Goal: Information Seeking & Learning: Understand process/instructions

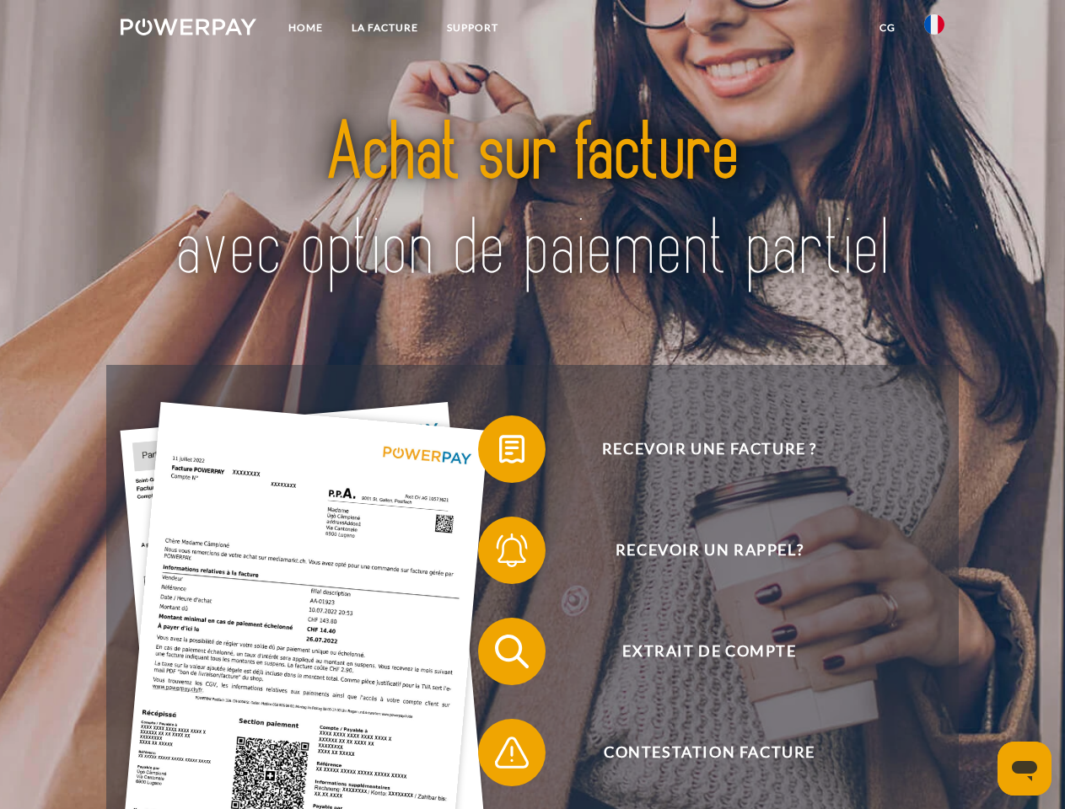
click at [188, 30] on img at bounding box center [189, 27] width 136 height 17
click at [934, 30] on img at bounding box center [934, 24] width 20 height 20
click at [887, 28] on link "CG" at bounding box center [887, 28] width 45 height 30
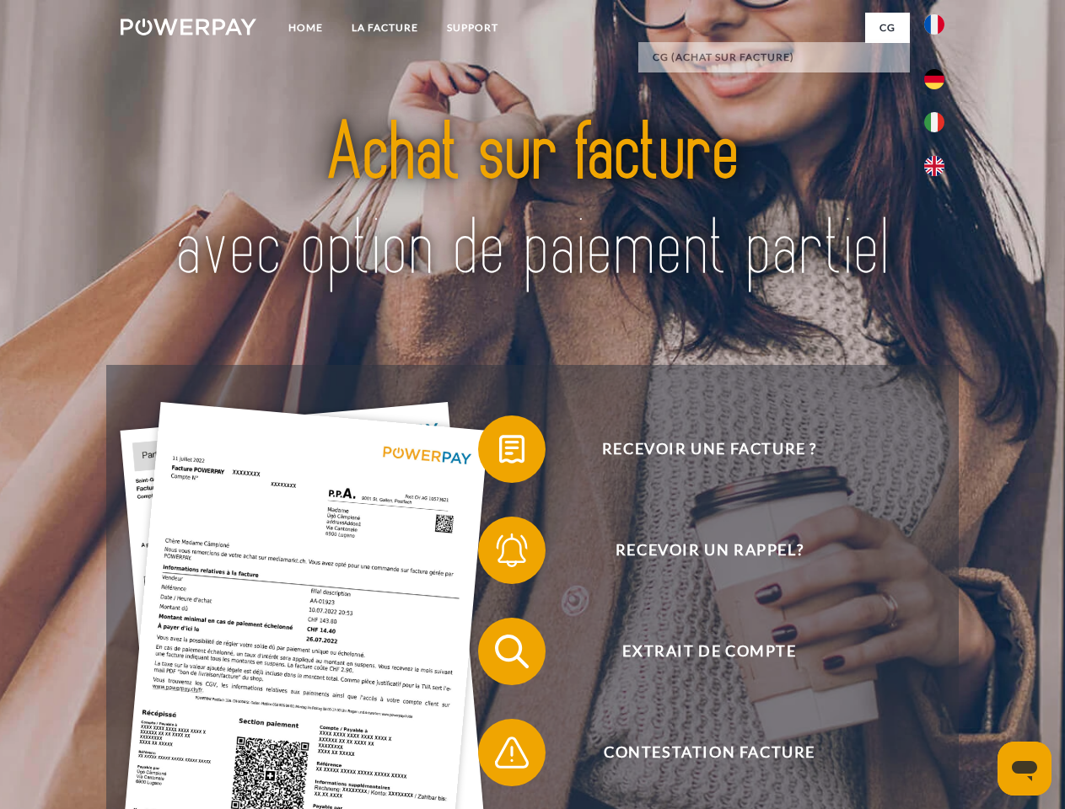
click at [499, 453] on span at bounding box center [486, 449] width 84 height 84
click at [499, 554] on span at bounding box center [486, 550] width 84 height 84
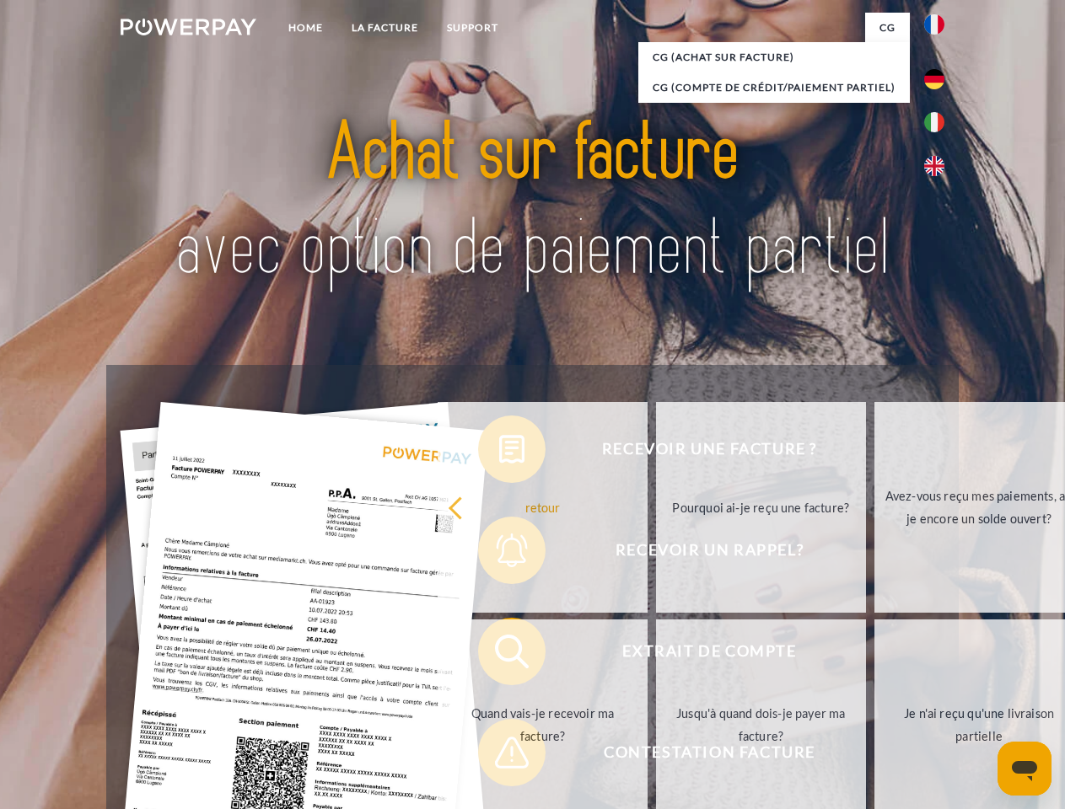
click at [656, 655] on link "Jusqu'à quand dois-je payer ma facture?" at bounding box center [761, 725] width 210 height 211
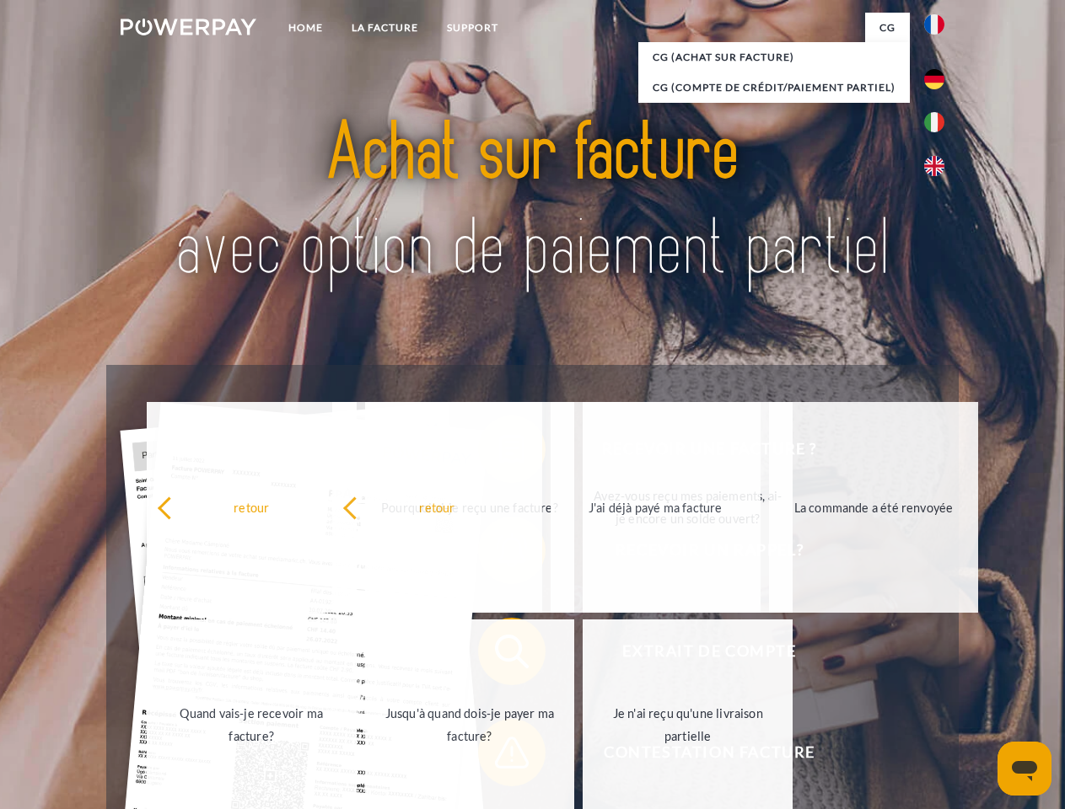
click at [499, 756] on span at bounding box center [486, 753] width 84 height 84
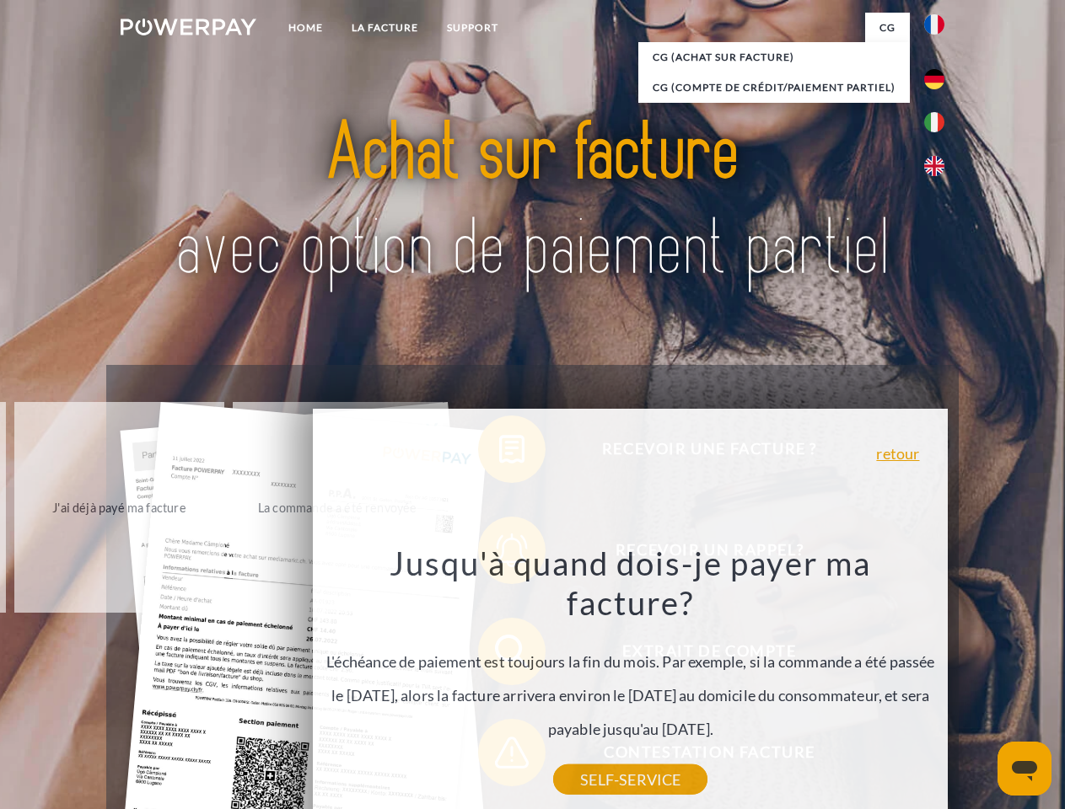
click at [1024, 769] on icon "Ouvrir la fenêtre de messagerie" at bounding box center [1024, 771] width 25 height 20
